Goal: Information Seeking & Learning: Learn about a topic

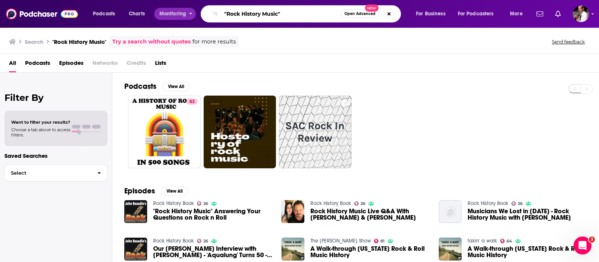
drag, startPoint x: 283, startPoint y: 10, endPoint x: 189, endPoint y: 12, distance: 94.1
click at [189, 12] on div "Podcasts Charts Monitoring "Rock History Music" Open Advanced New For Business …" at bounding box center [309, 13] width 443 height 17
type input ""Crime Pays But Botany Doesn't""
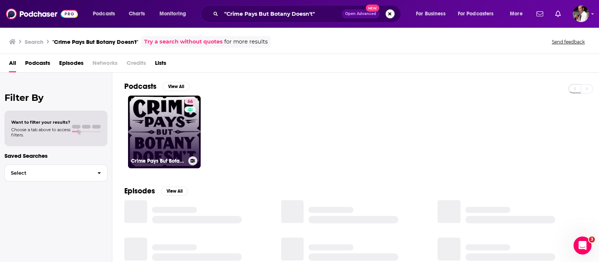
click at [169, 125] on link "66 Crime Pays But Botany Doesn't" at bounding box center [164, 132] width 73 height 73
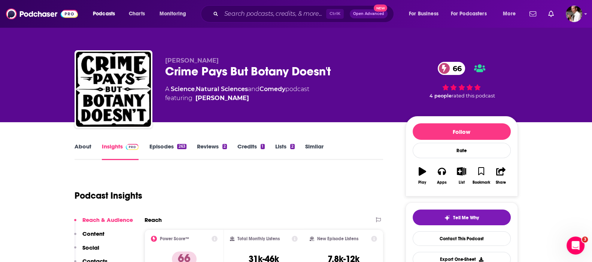
click at [157, 147] on link "Episodes 263" at bounding box center [167, 151] width 37 height 17
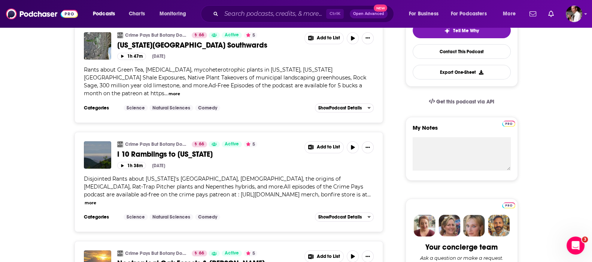
scroll to position [125, 0]
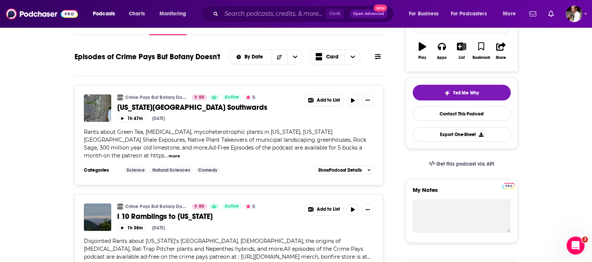
click at [169, 153] on button "more" at bounding box center [175, 156] width 12 height 6
